Goal: Task Accomplishment & Management: Use online tool/utility

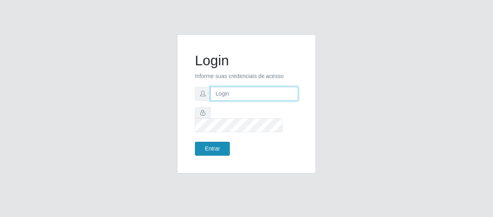
type input "[EMAIL_ADDRESS][DOMAIN_NAME]"
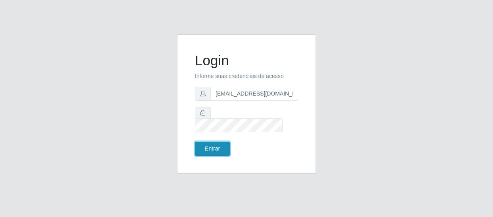
click at [219, 141] on button "Entrar" at bounding box center [212, 148] width 35 height 14
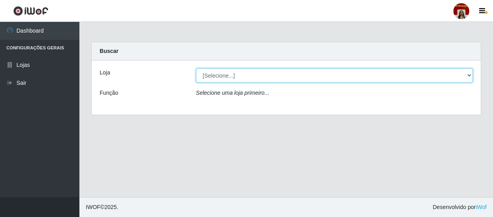
click at [250, 78] on select "[Selecione...] Mar Vermelho - Loja 04" at bounding box center [334, 75] width 277 height 14
select select "251"
click at [196, 68] on select "[Selecione...] Mar Vermelho - Loja 04" at bounding box center [334, 75] width 277 height 14
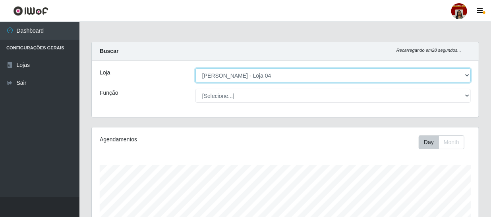
scroll to position [165, 387]
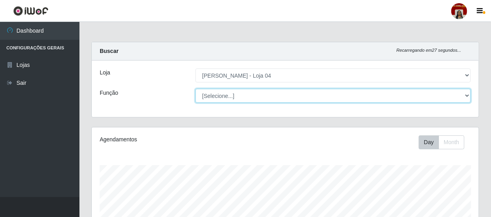
click at [211, 90] on select "[Selecione...] ASG ASG + ASG ++ Auxiliar de Depósito Auxiliar de Depósito + Aux…" at bounding box center [332, 96] width 275 height 14
select select "22"
click at [195, 89] on select "[Selecione...] ASG ASG + ASG ++ Auxiliar de Depósito Auxiliar de Depósito + Aux…" at bounding box center [332, 96] width 275 height 14
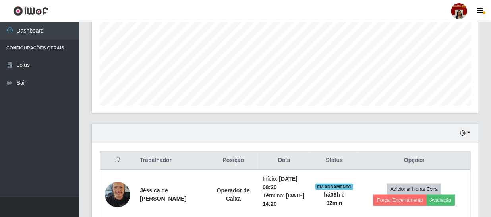
scroll to position [180, 0]
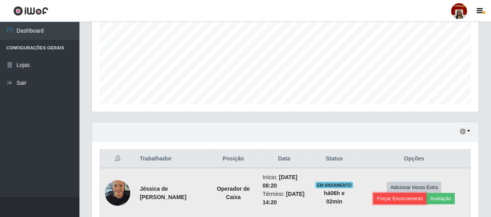
click at [424, 200] on button "Forçar Encerramento" at bounding box center [399, 198] width 53 height 11
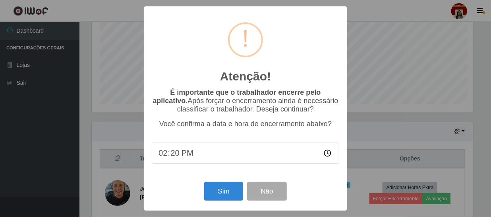
scroll to position [165, 383]
click at [231, 196] on button "Sim" at bounding box center [224, 191] width 39 height 19
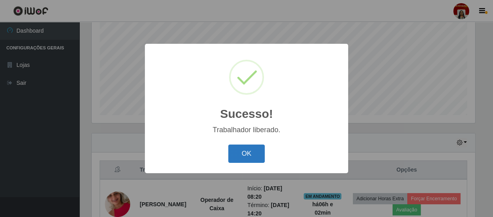
click at [248, 161] on button "OK" at bounding box center [246, 153] width 37 height 19
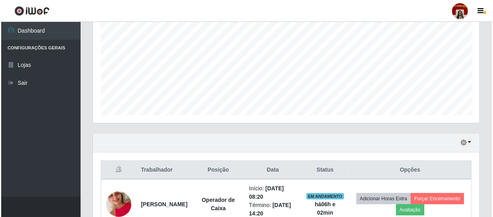
scroll to position [205, 0]
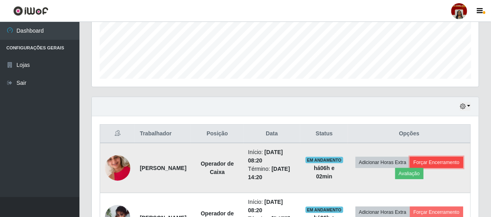
click at [410, 168] on button "Forçar Encerramento" at bounding box center [436, 162] width 53 height 11
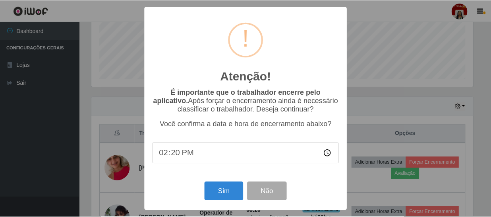
scroll to position [165, 383]
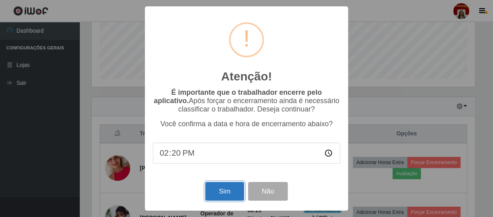
click at [224, 190] on button "Sim" at bounding box center [224, 191] width 39 height 19
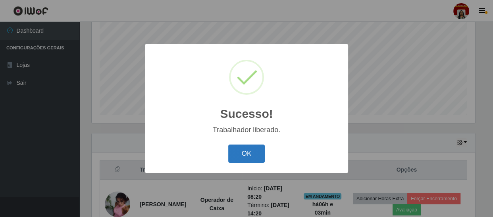
click at [246, 153] on button "OK" at bounding box center [246, 153] width 37 height 19
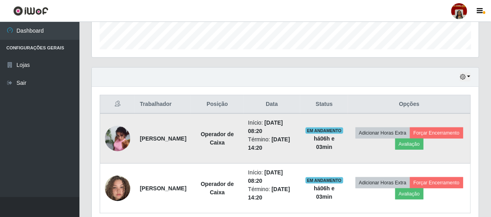
scroll to position [242, 0]
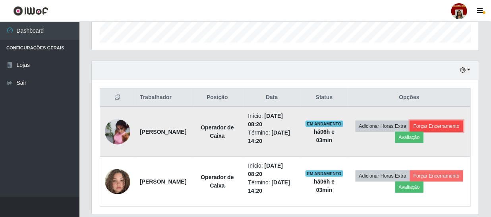
click at [410, 131] on button "Forçar Encerramento" at bounding box center [436, 125] width 53 height 11
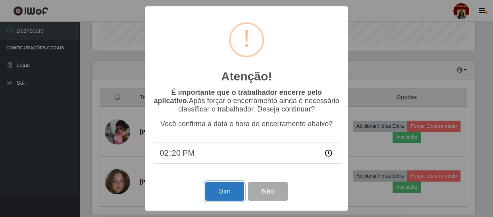
click at [230, 186] on button "Sim" at bounding box center [224, 191] width 39 height 19
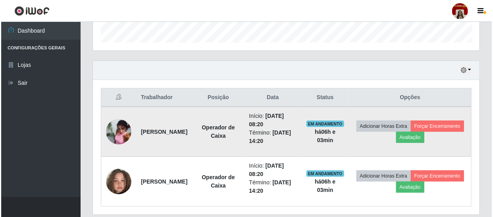
scroll to position [0, 0]
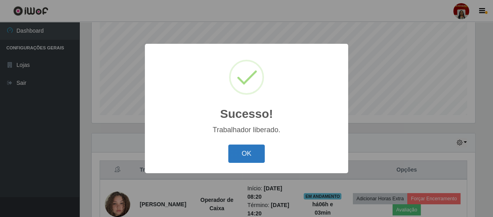
click at [257, 153] on button "OK" at bounding box center [246, 153] width 37 height 19
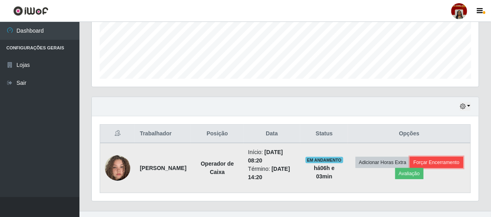
click at [410, 168] on button "Forçar Encerramento" at bounding box center [436, 162] width 53 height 11
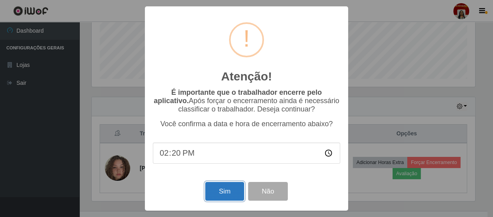
click at [223, 191] on button "Sim" at bounding box center [224, 191] width 39 height 19
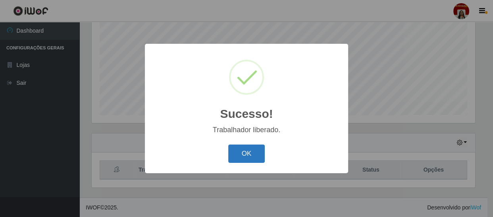
click at [237, 155] on button "OK" at bounding box center [246, 153] width 37 height 19
